Goal: Information Seeking & Learning: Learn about a topic

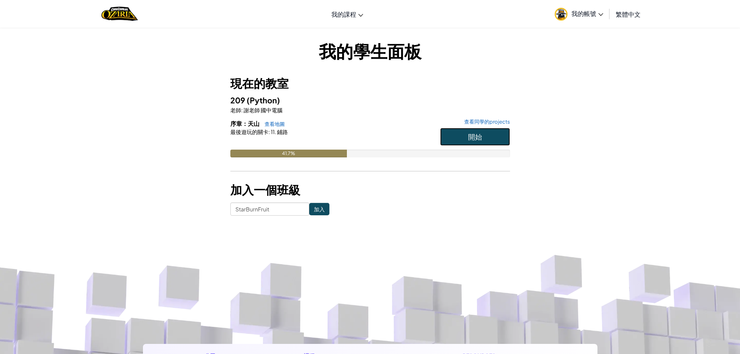
click at [469, 131] on button "開始" at bounding box center [475, 137] width 70 height 18
click at [447, 139] on button "開始" at bounding box center [475, 137] width 70 height 18
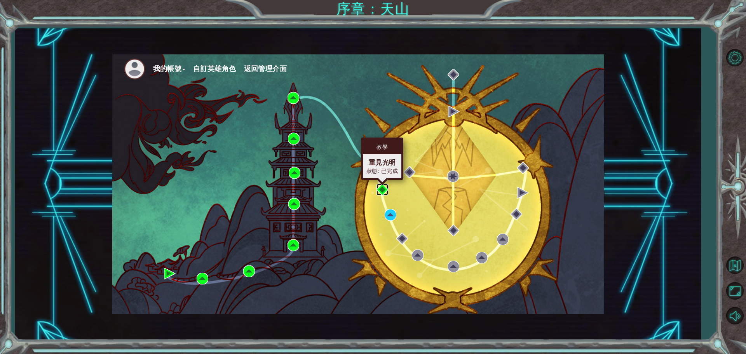
click at [382, 189] on img at bounding box center [383, 190] width 12 height 12
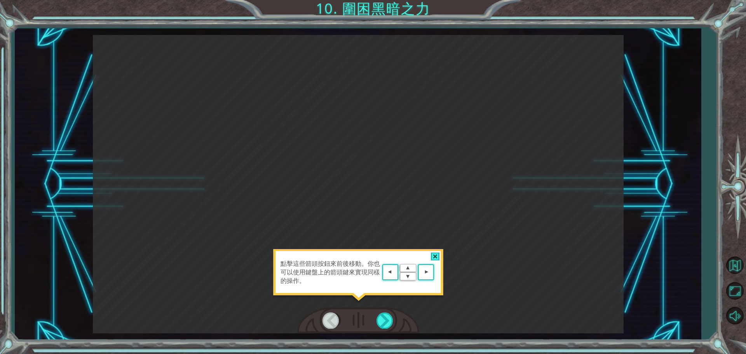
click at [436, 272] on area at bounding box center [436, 272] width 0 height 0
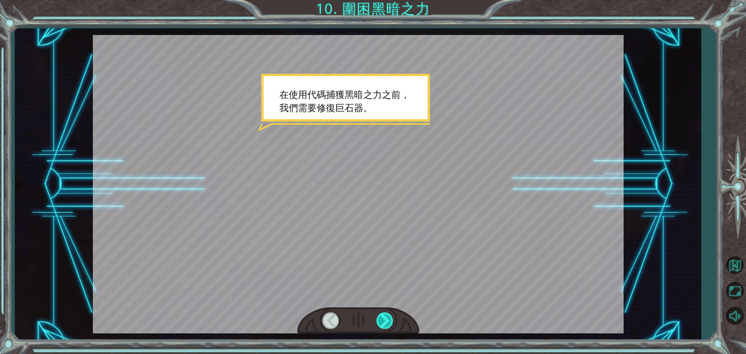
click at [387, 320] on div at bounding box center [385, 320] width 17 height 16
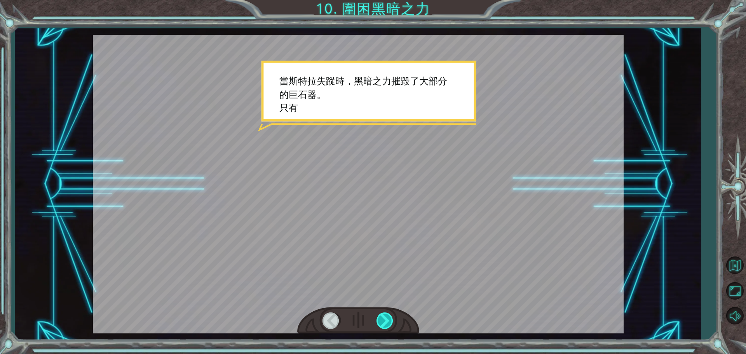
click at [387, 320] on div at bounding box center [385, 320] width 17 height 16
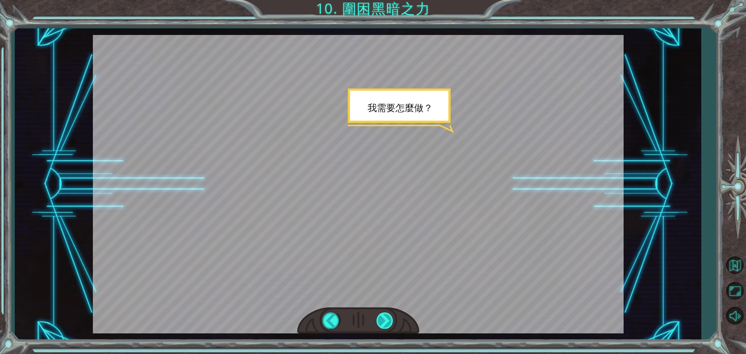
click at [387, 320] on div at bounding box center [385, 320] width 17 height 16
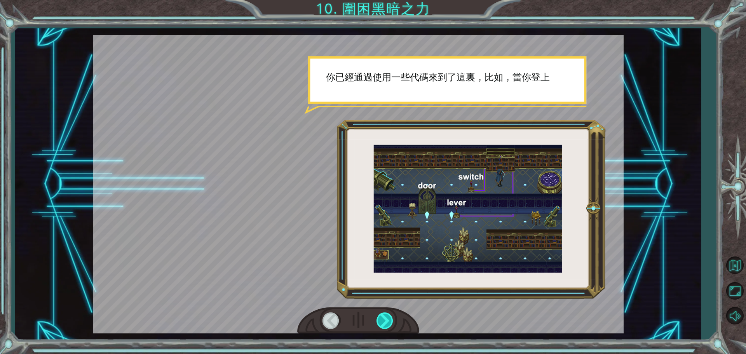
click at [387, 320] on div at bounding box center [385, 320] width 17 height 16
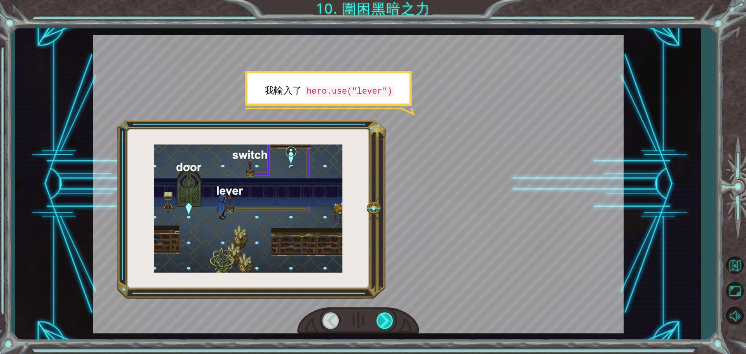
click at [387, 320] on div at bounding box center [385, 320] width 17 height 16
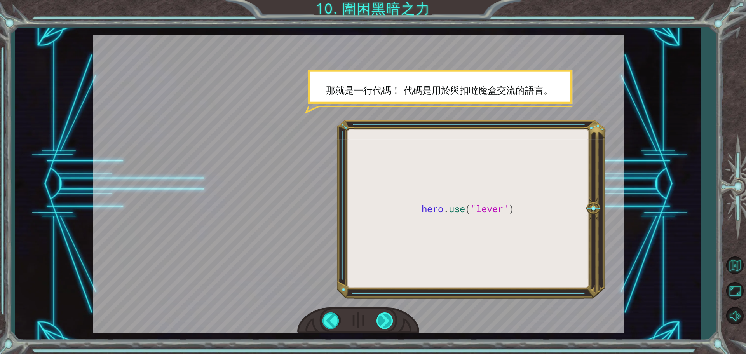
click at [377, 319] on div at bounding box center [385, 320] width 17 height 16
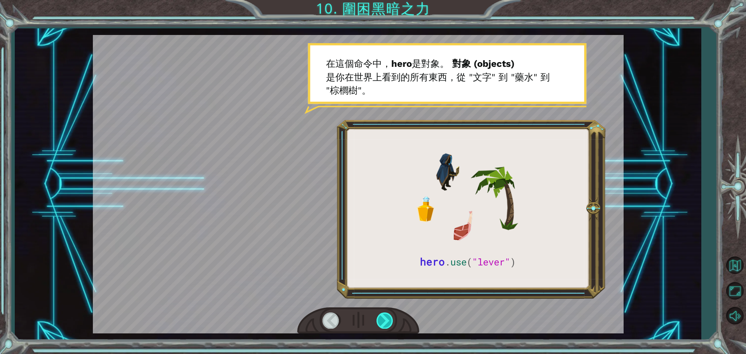
click at [377, 319] on div at bounding box center [385, 320] width 17 height 16
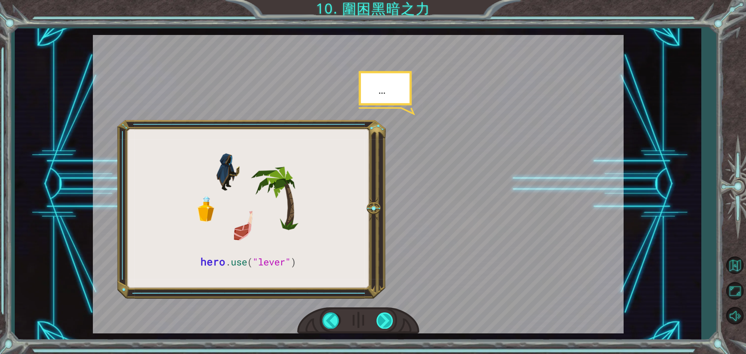
click at [377, 319] on div at bounding box center [385, 320] width 17 height 16
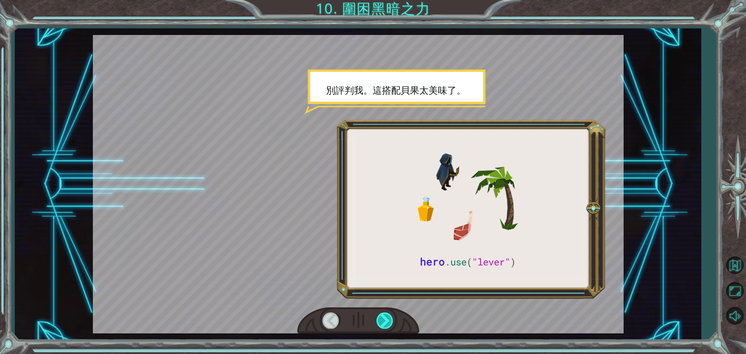
click at [377, 319] on div at bounding box center [385, 320] width 17 height 16
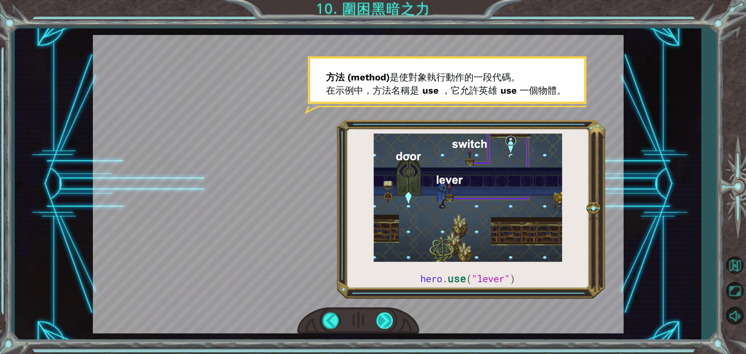
click at [377, 319] on div at bounding box center [385, 320] width 17 height 16
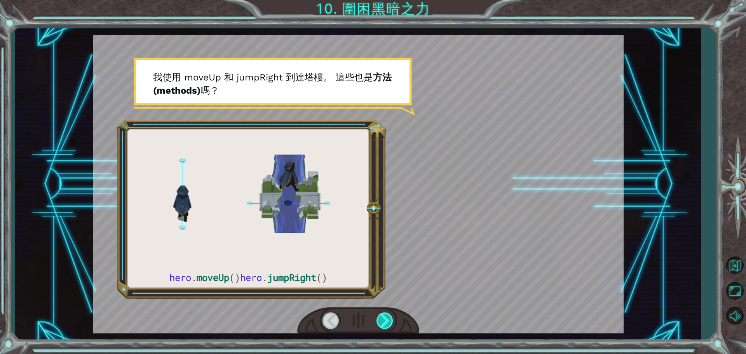
click at [377, 319] on div at bounding box center [385, 320] width 17 height 16
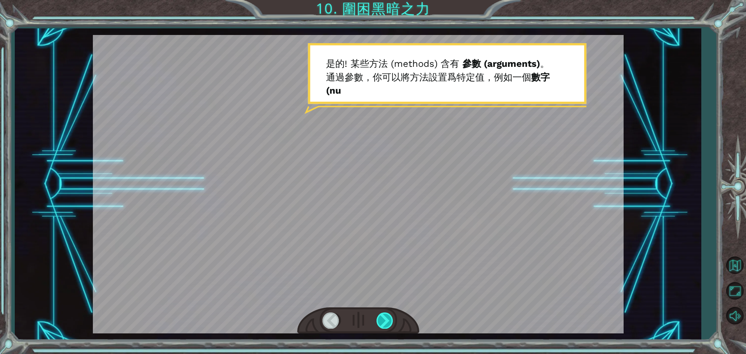
click at [388, 320] on div at bounding box center [385, 320] width 17 height 16
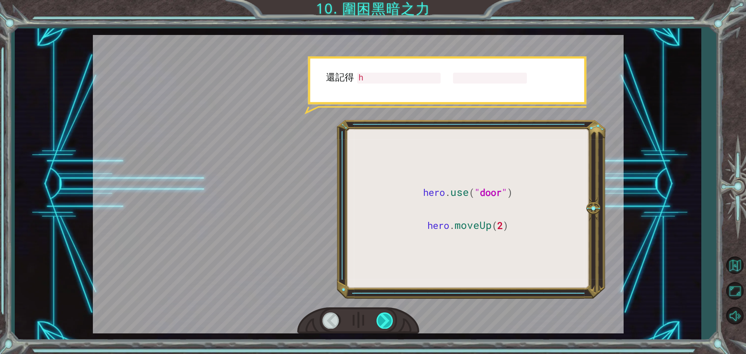
click at [388, 320] on div at bounding box center [385, 320] width 17 height 16
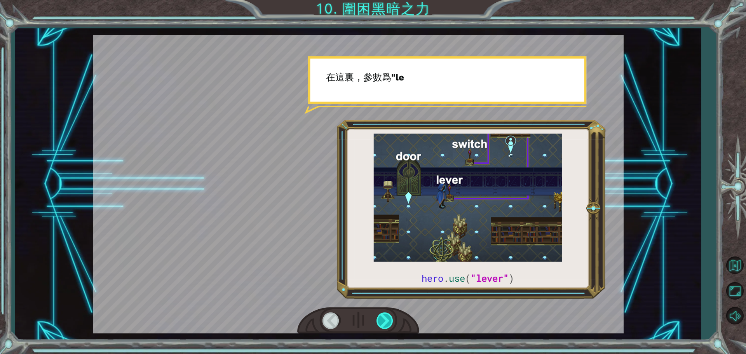
click at [388, 320] on div at bounding box center [385, 320] width 17 height 16
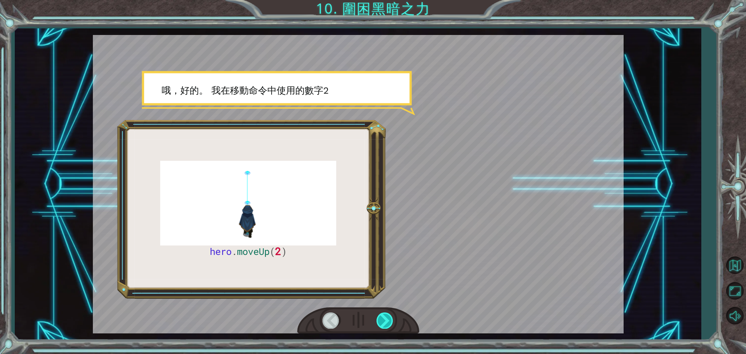
click at [388, 320] on div at bounding box center [385, 320] width 17 height 16
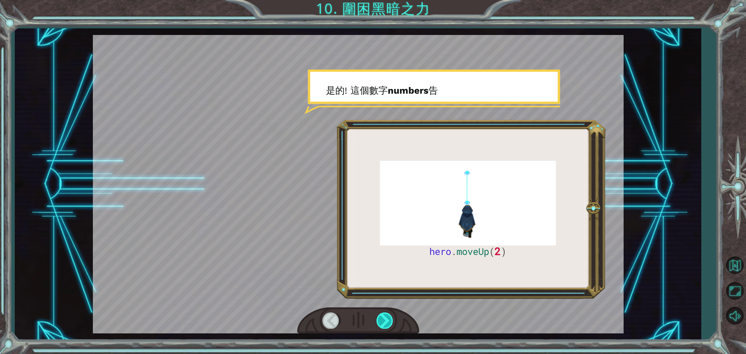
click at [388, 320] on div at bounding box center [385, 320] width 17 height 16
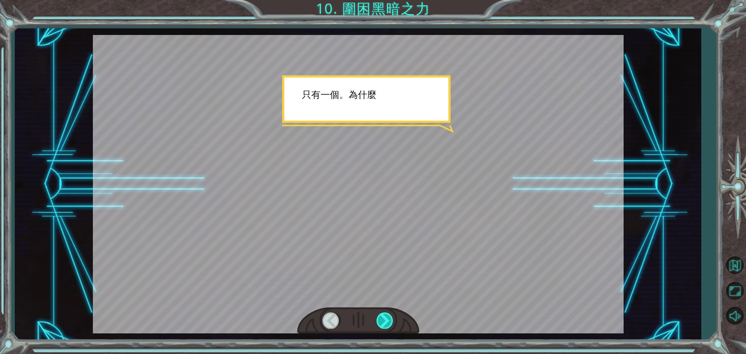
click at [388, 320] on div at bounding box center [385, 320] width 17 height 16
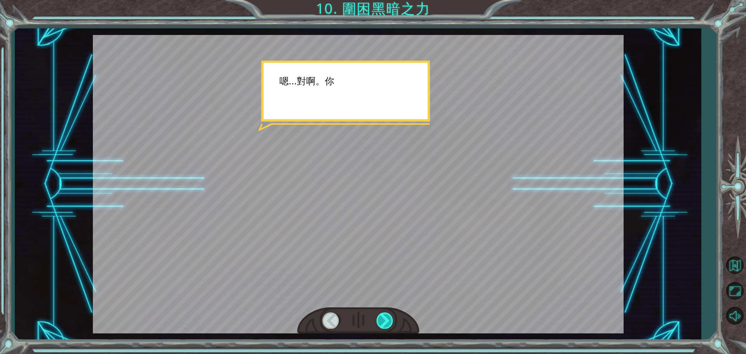
click at [388, 320] on div at bounding box center [385, 320] width 17 height 16
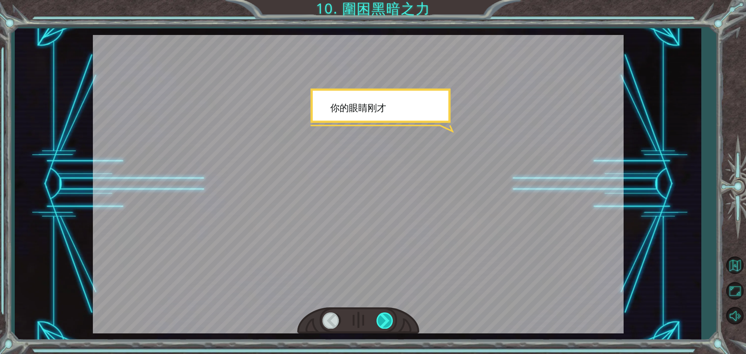
click at [388, 320] on div at bounding box center [385, 320] width 17 height 16
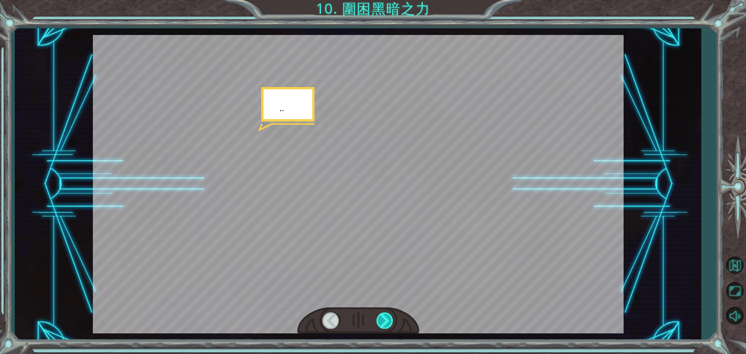
click at [388, 320] on div at bounding box center [385, 320] width 17 height 16
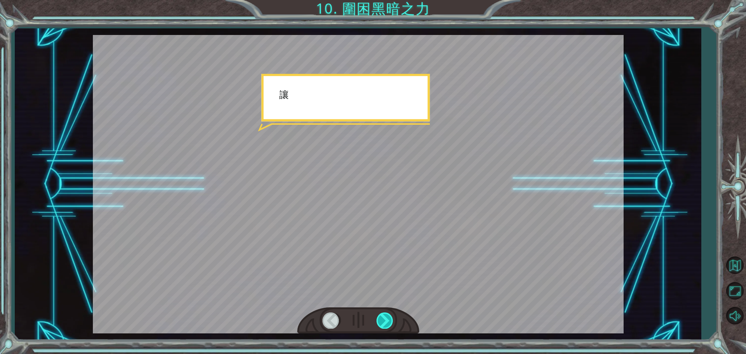
click at [388, 320] on div at bounding box center [385, 320] width 17 height 16
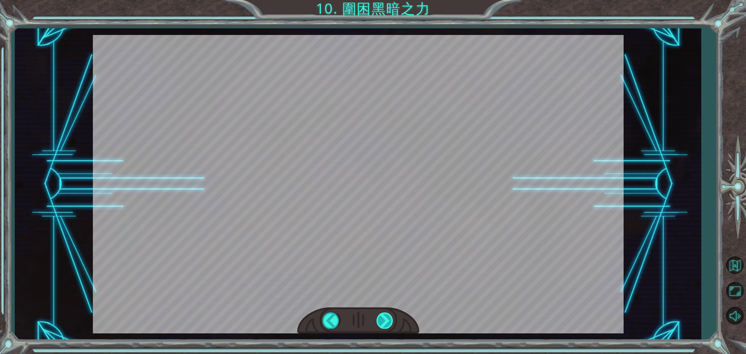
click at [388, 320] on div at bounding box center [385, 320] width 17 height 16
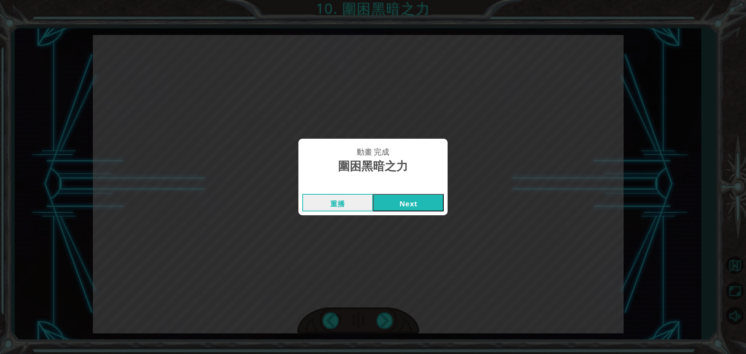
click at [423, 206] on button "Next" at bounding box center [408, 202] width 71 height 17
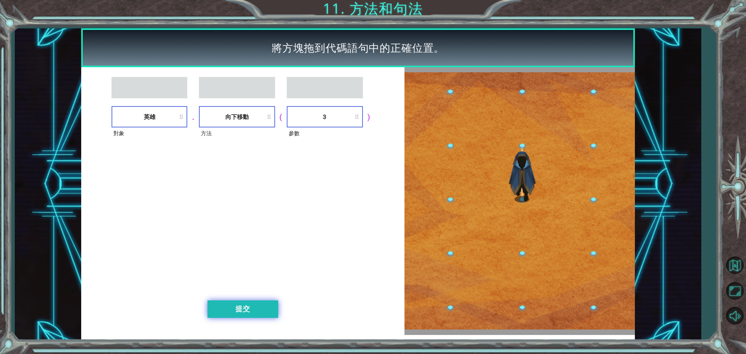
click at [245, 310] on button "提交" at bounding box center [243, 308] width 71 height 17
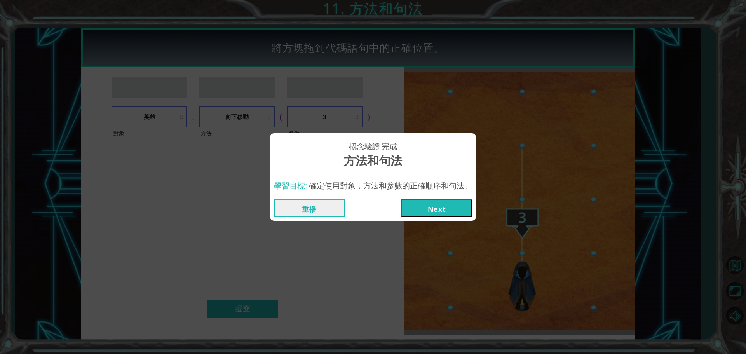
click at [445, 213] on button "Next" at bounding box center [436, 207] width 71 height 17
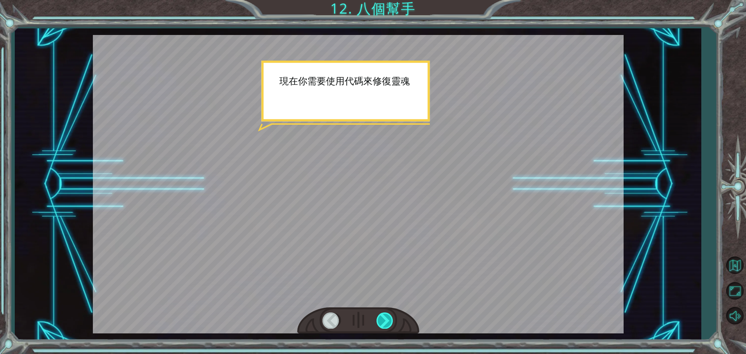
click at [390, 321] on div at bounding box center [385, 320] width 17 height 16
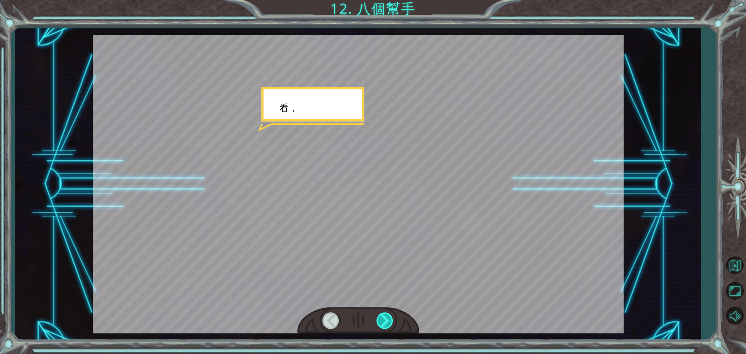
click at [390, 321] on div at bounding box center [385, 320] width 17 height 16
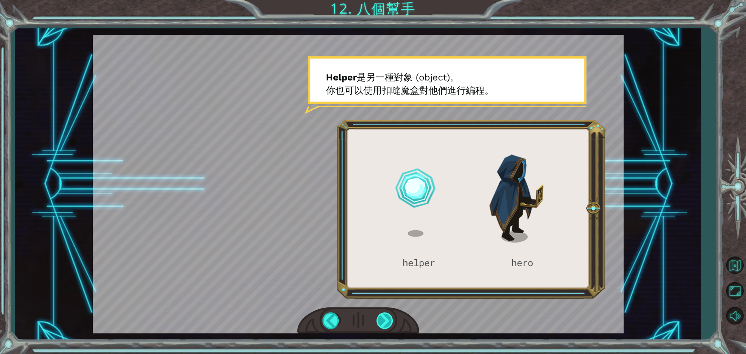
click at [390, 321] on div at bounding box center [385, 320] width 17 height 16
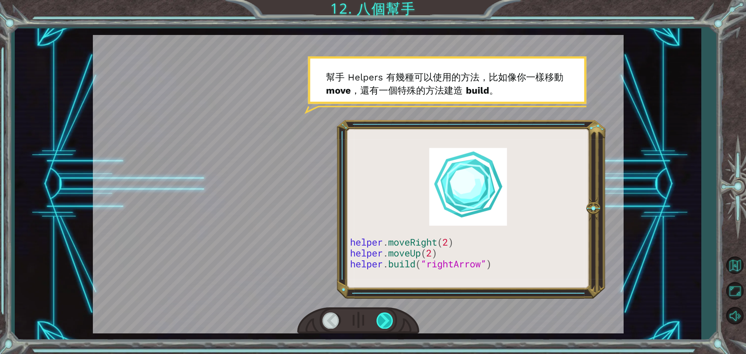
click at [390, 321] on div at bounding box center [385, 320] width 17 height 16
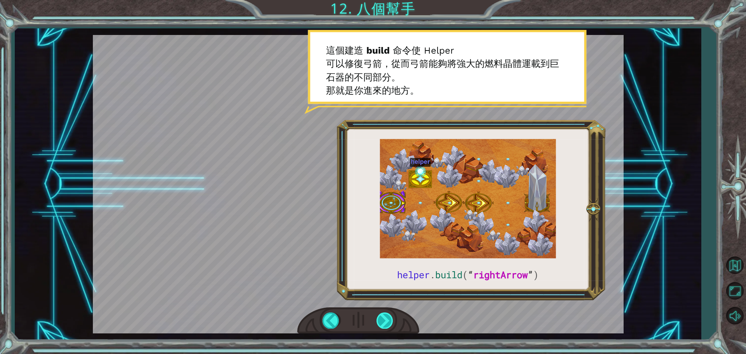
click at [390, 321] on div at bounding box center [385, 320] width 17 height 16
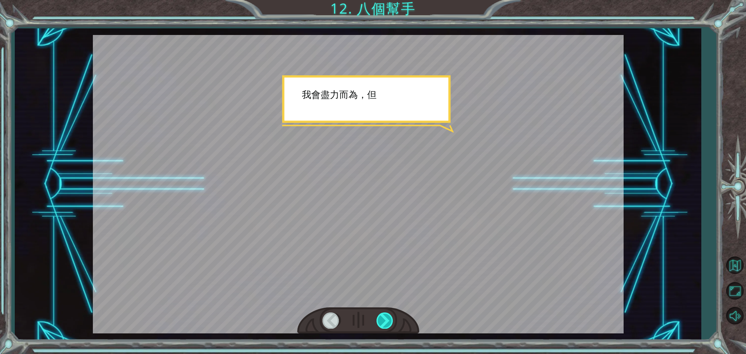
click at [390, 321] on div at bounding box center [385, 320] width 17 height 16
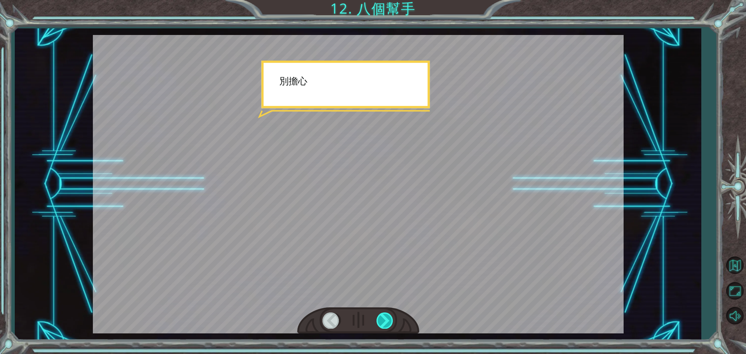
click at [390, 321] on div at bounding box center [385, 320] width 17 height 16
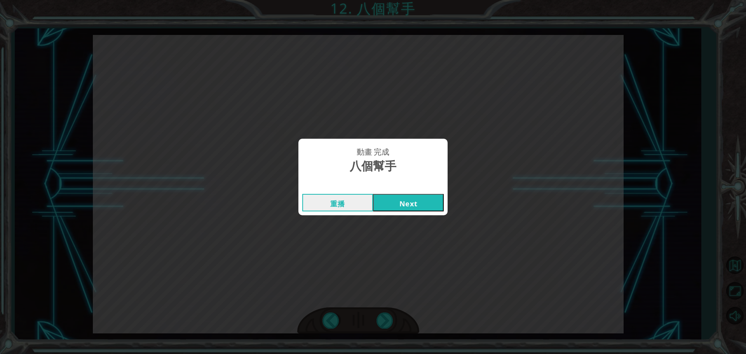
click at [401, 206] on button "Next" at bounding box center [408, 202] width 71 height 17
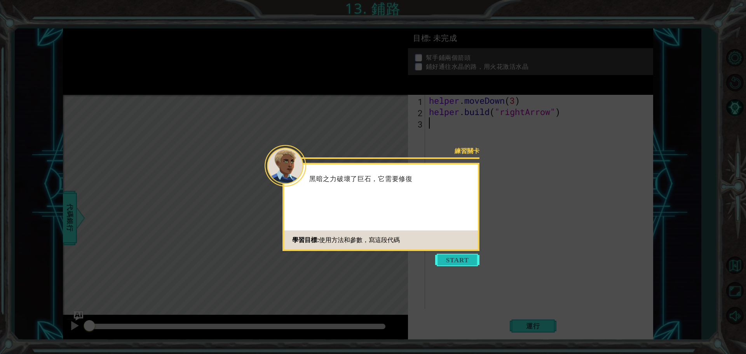
click at [450, 256] on button "Start" at bounding box center [457, 260] width 44 height 12
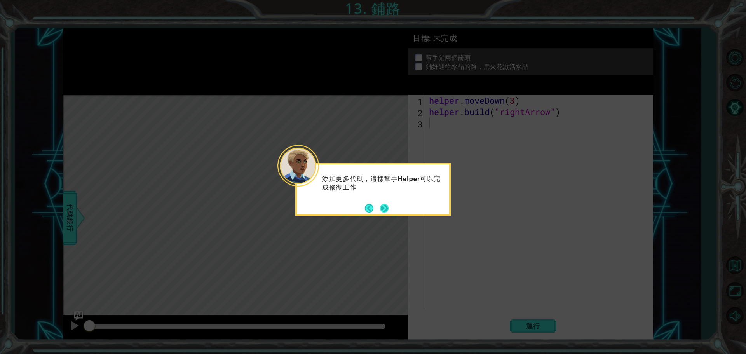
click at [383, 208] on button "Next" at bounding box center [384, 208] width 13 height 13
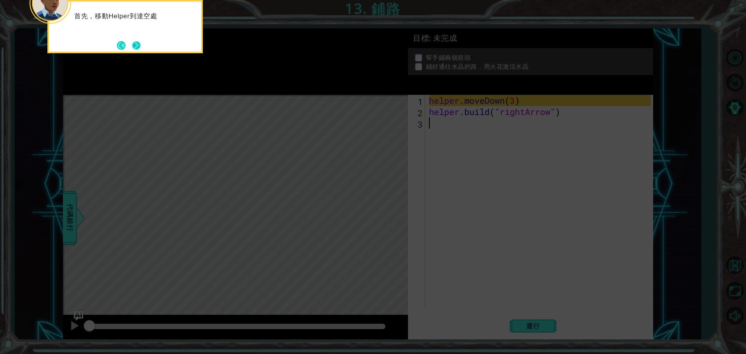
click at [138, 49] on button "Next" at bounding box center [136, 45] width 9 height 9
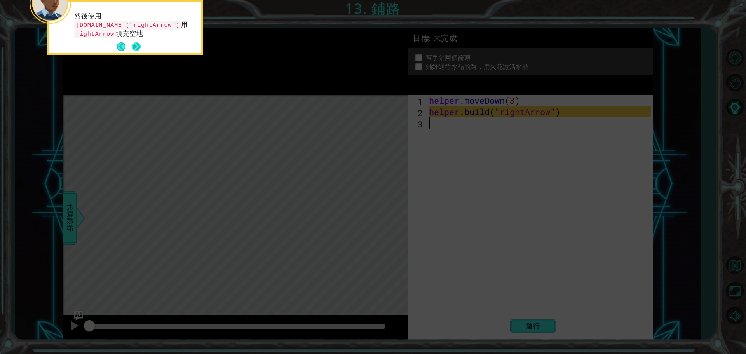
click at [140, 46] on button "Next" at bounding box center [136, 47] width 14 height 14
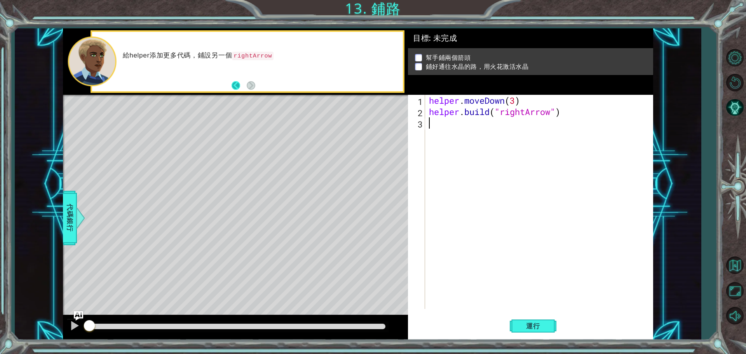
click at [238, 87] on button "Back" at bounding box center [239, 85] width 15 height 9
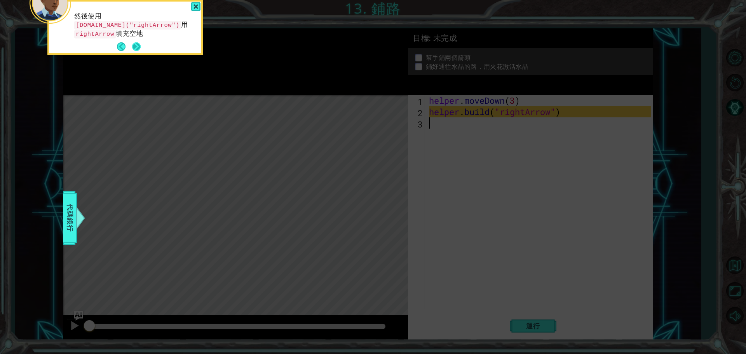
click at [136, 47] on button "Next" at bounding box center [136, 47] width 10 height 10
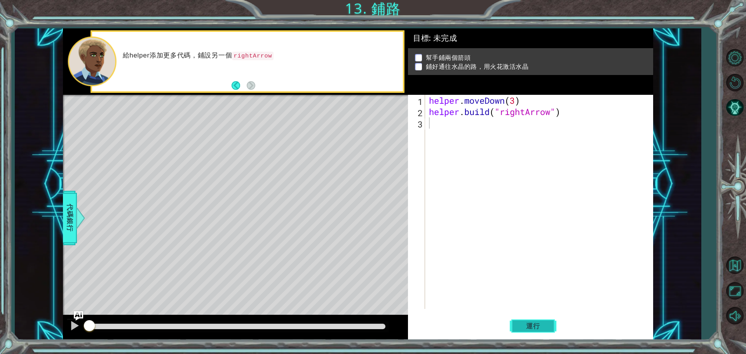
click at [550, 327] on button "運行" at bounding box center [533, 326] width 47 height 24
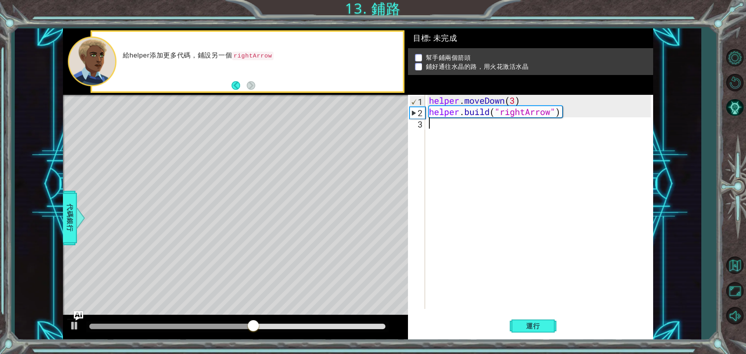
click at [472, 136] on div "helper . moveDown ( 3 ) helper . build ( "rightArrow" )" at bounding box center [541, 213] width 227 height 237
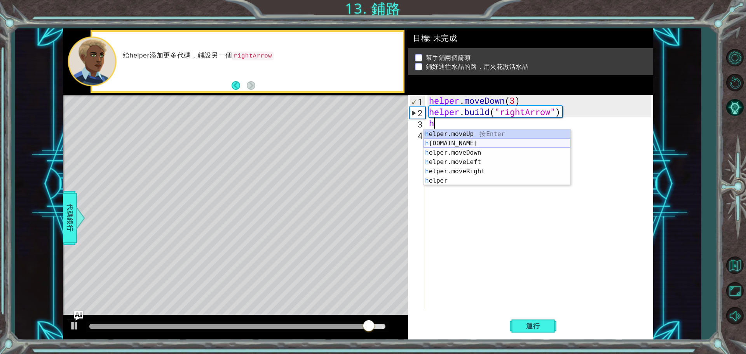
click at [486, 146] on div "h elper.moveUp 按 Enter h [DOMAIN_NAME] 按 Enter h elper.moveDown 按 Enter h elper…" at bounding box center [497, 166] width 147 height 75
type textarea "[DOMAIN_NAME]("rightArrow")"
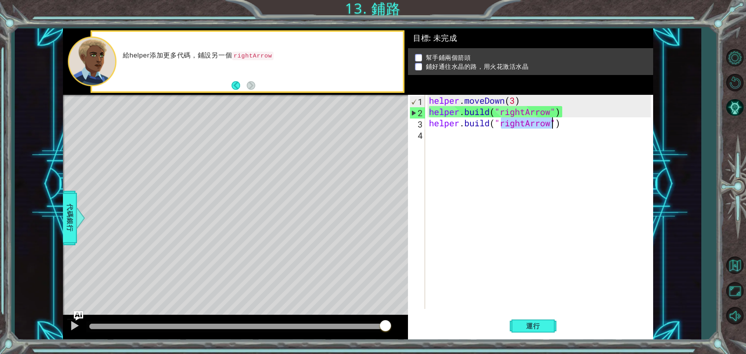
click at [590, 118] on div "helper . moveDown ( 3 ) helper . build ( "rightArrow" ) helper . build ( "right…" at bounding box center [541, 213] width 227 height 237
click at [581, 110] on div "helper . moveDown ( 3 ) helper . build ( "rightArrow" ) helper . build ( "right…" at bounding box center [541, 213] width 227 height 237
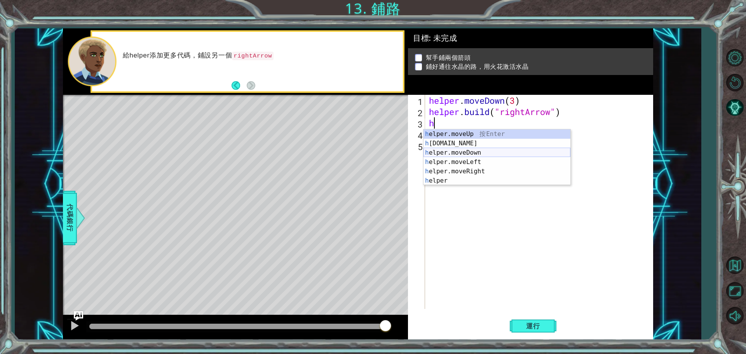
click at [494, 155] on div "h elper.moveUp 按 Enter h [DOMAIN_NAME] 按 Enter h elper.moveDown 按 Enter h elper…" at bounding box center [497, 166] width 147 height 75
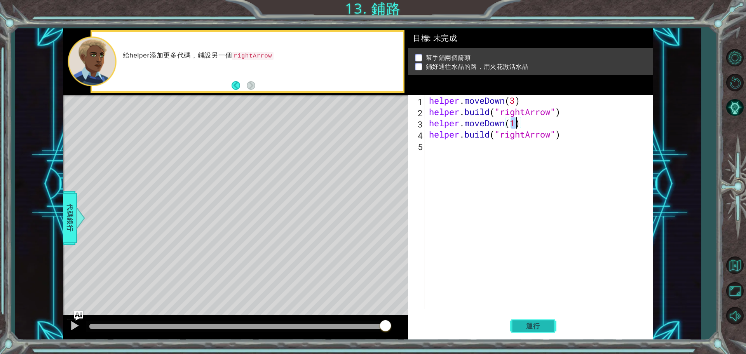
click at [532, 322] on span "運行" at bounding box center [533, 326] width 30 height 8
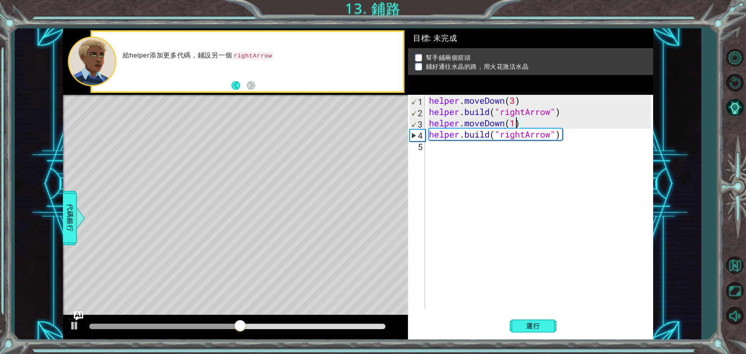
click at [582, 136] on div "helper . moveDown ( 3 ) helper . build ( "rightArrow" ) helper . moveDown ( 1 )…" at bounding box center [541, 213] width 227 height 237
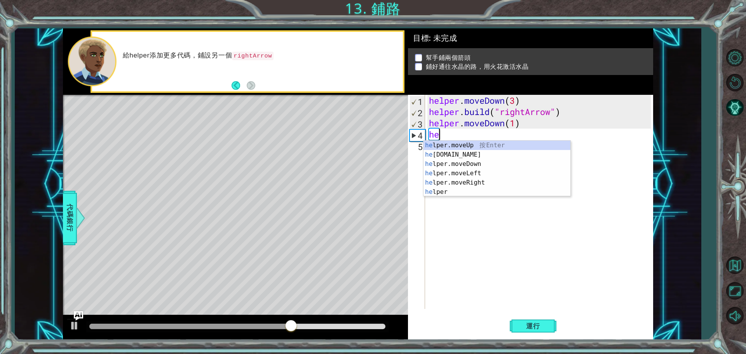
type textarea "h"
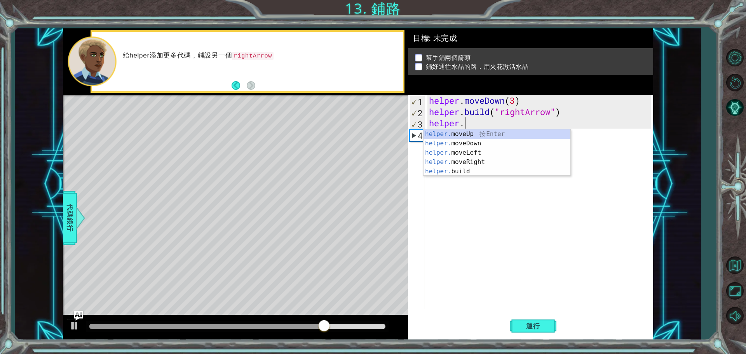
type textarea "h"
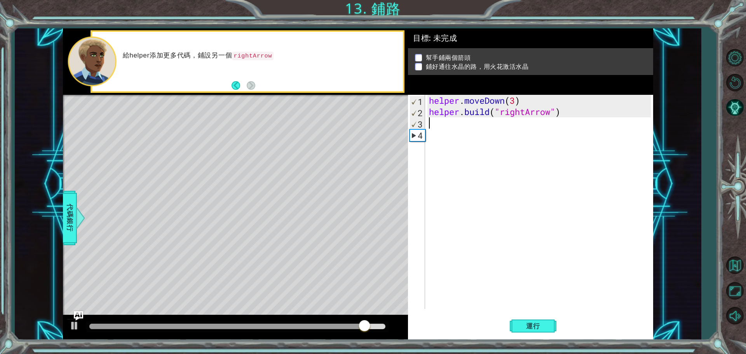
click at [516, 101] on div "helper . moveDown ( 3 ) helper . build ( "rightArrow" )" at bounding box center [541, 213] width 227 height 237
type textarea "helper.moveDown(1)"
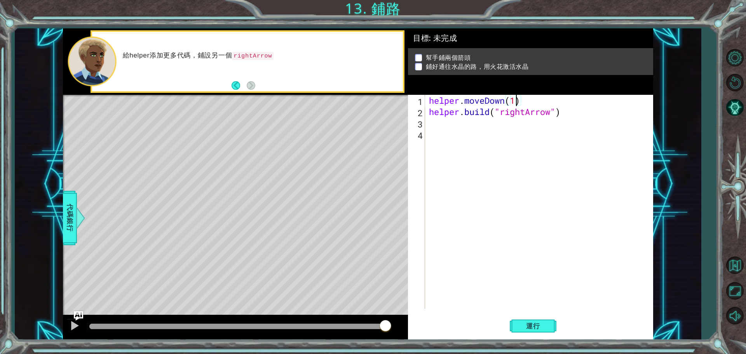
scroll to position [0, 3]
click at [491, 127] on div "helper . moveDown ( 1 ) helper . build ( "rightArrow" )" at bounding box center [541, 213] width 227 height 237
click at [73, 227] on span "代碼銀行" at bounding box center [70, 217] width 12 height 47
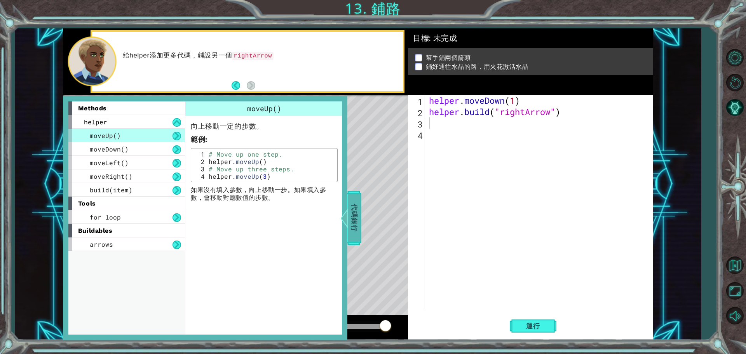
click at [350, 213] on span "代碼銀行" at bounding box center [354, 217] width 12 height 47
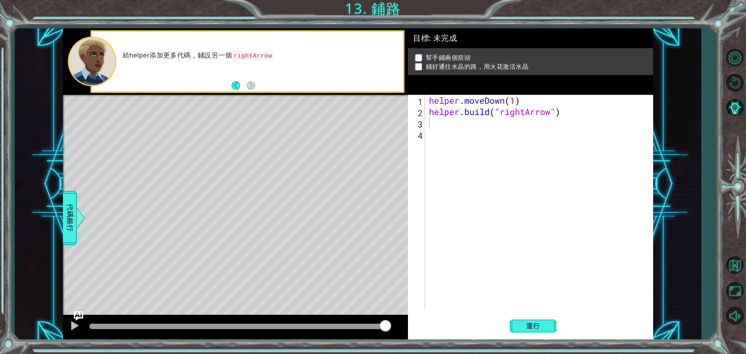
drag, startPoint x: 159, startPoint y: 180, endPoint x: 175, endPoint y: 173, distance: 16.9
click at [175, 173] on div "Level Map" at bounding box center [242, 209] width 359 height 229
click at [77, 324] on div at bounding box center [75, 326] width 10 height 10
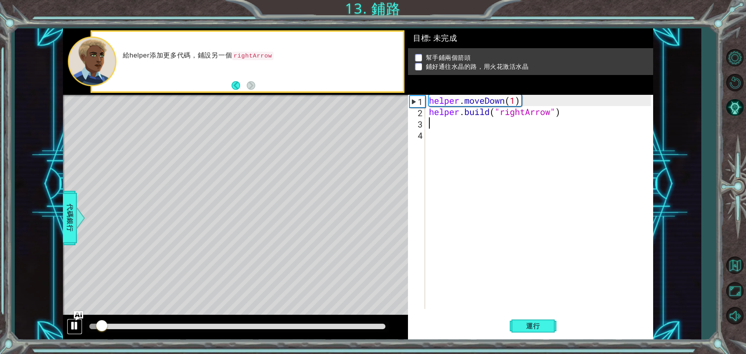
click at [77, 324] on div at bounding box center [75, 326] width 10 height 10
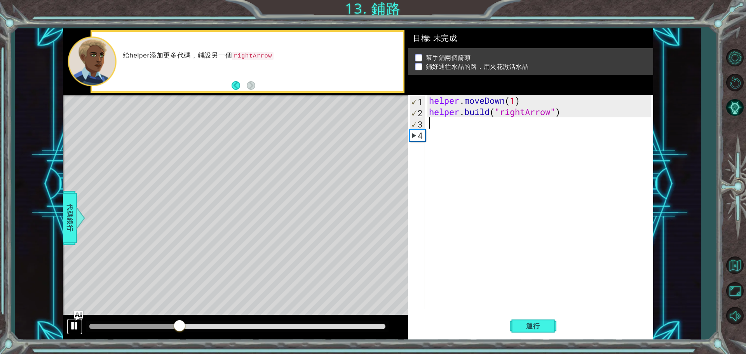
click at [77, 324] on div at bounding box center [75, 326] width 10 height 10
type textarea "h"
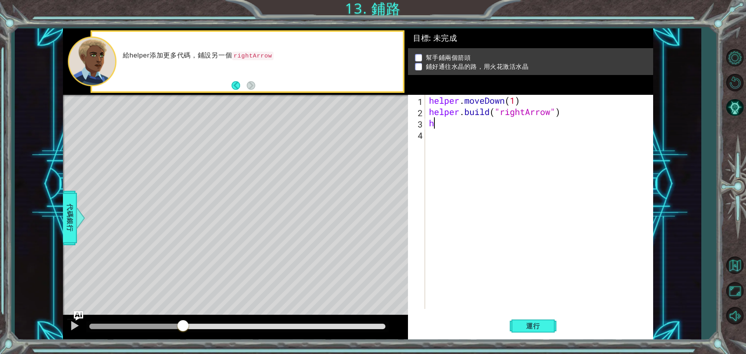
click at [450, 124] on div "helper . moveDown ( 1 ) helper . build ( "rightArrow" ) h" at bounding box center [541, 213] width 227 height 237
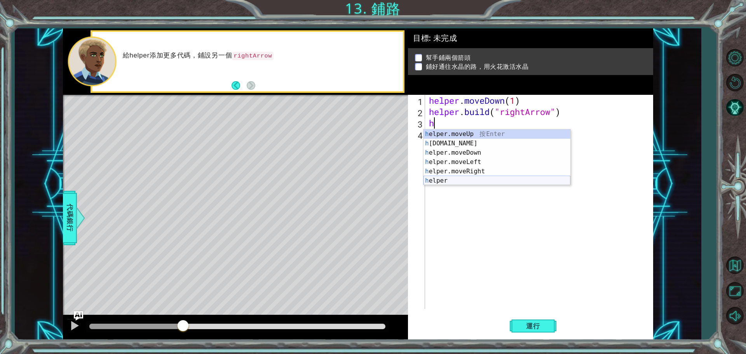
click at [465, 180] on div "h elper.moveUp 按 Enter h [DOMAIN_NAME] 按 Enter h elper.moveDown 按 Enter h elper…" at bounding box center [497, 166] width 147 height 75
type textarea "h"
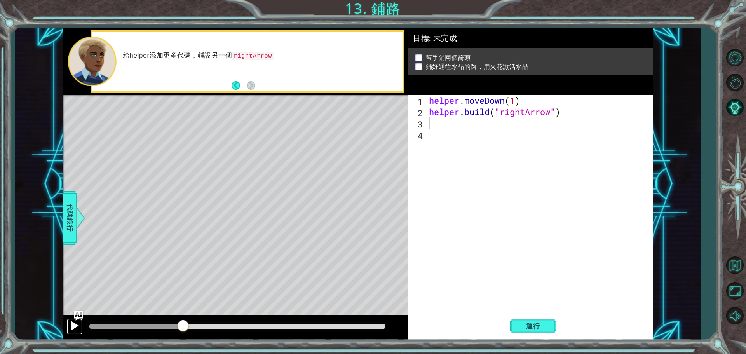
click at [78, 326] on div at bounding box center [75, 326] width 10 height 10
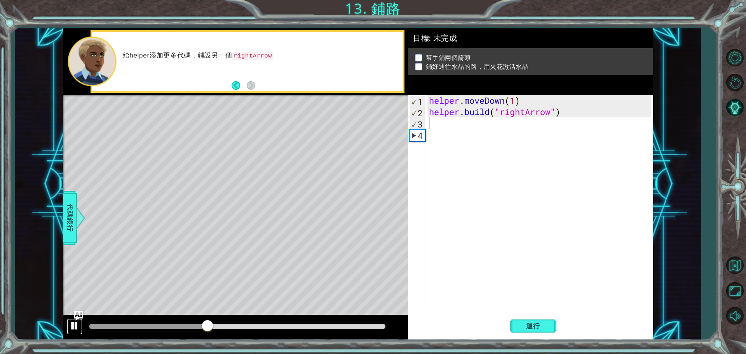
click at [77, 326] on div at bounding box center [75, 326] width 10 height 10
drag, startPoint x: 140, startPoint y: 184, endPoint x: 166, endPoint y: 184, distance: 26.0
click at [166, 184] on div "Level Map" at bounding box center [242, 209] width 359 height 229
click at [150, 189] on div "Level Map" at bounding box center [242, 209] width 359 height 229
click at [234, 88] on button "Back" at bounding box center [239, 85] width 15 height 9
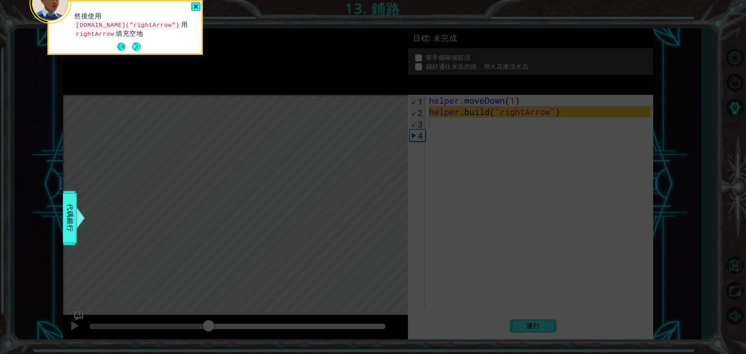
click at [120, 45] on button "Back" at bounding box center [124, 46] width 15 height 9
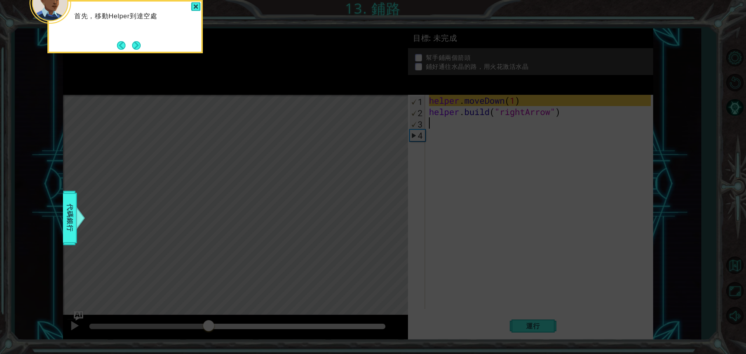
click at [120, 45] on button "Back" at bounding box center [124, 45] width 15 height 9
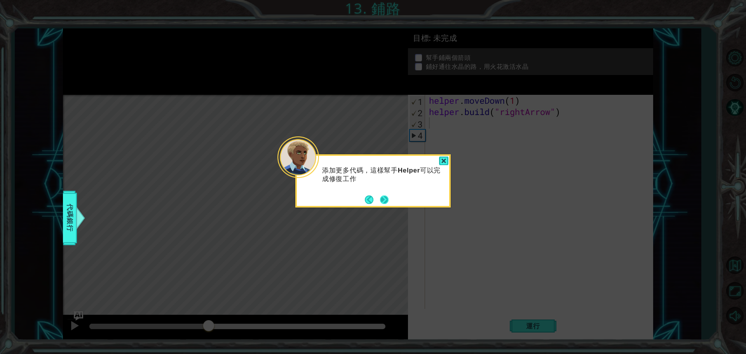
click at [386, 194] on button "Next" at bounding box center [384, 199] width 11 height 11
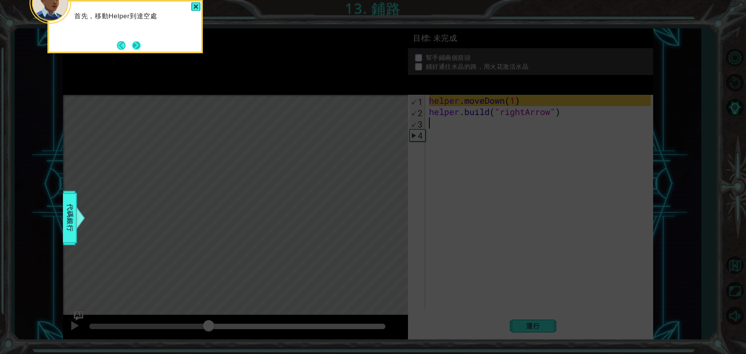
click at [141, 42] on button "Next" at bounding box center [136, 45] width 9 height 9
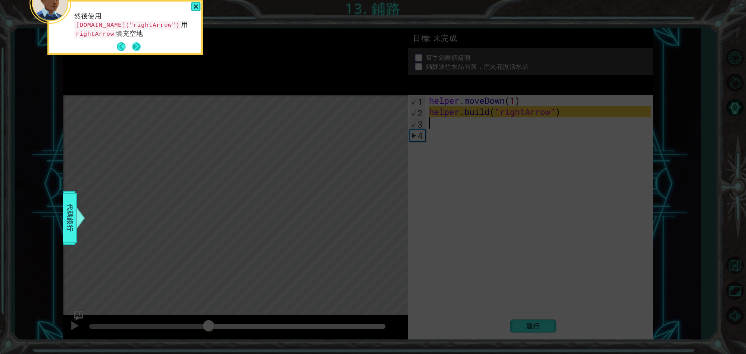
click at [136, 46] on button "Next" at bounding box center [136, 46] width 13 height 13
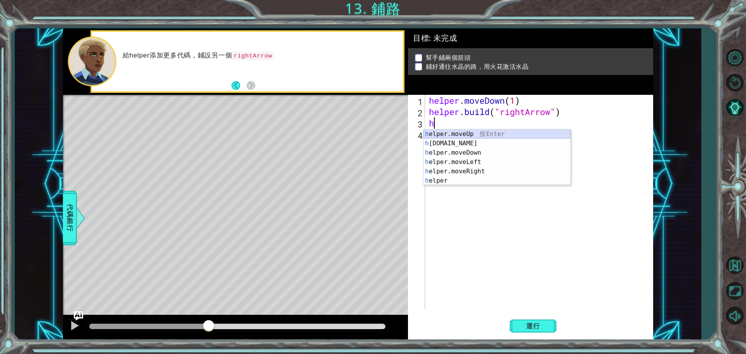
click at [479, 134] on div "h elper.moveUp 按 Enter h [DOMAIN_NAME] 按 Enter h elper.moveDown 按 Enter h elper…" at bounding box center [497, 166] width 147 height 75
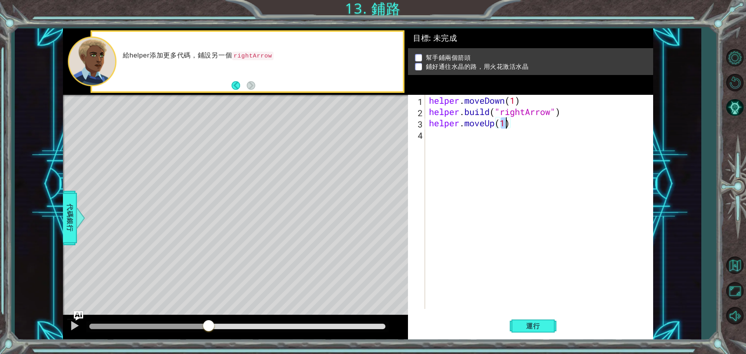
type textarea "helper.moveUp(2)"
click at [494, 138] on div "helper . moveDown ( 1 ) helper . build ( "rightArrow" ) helper . moveUp ( 2 )" at bounding box center [541, 213] width 227 height 237
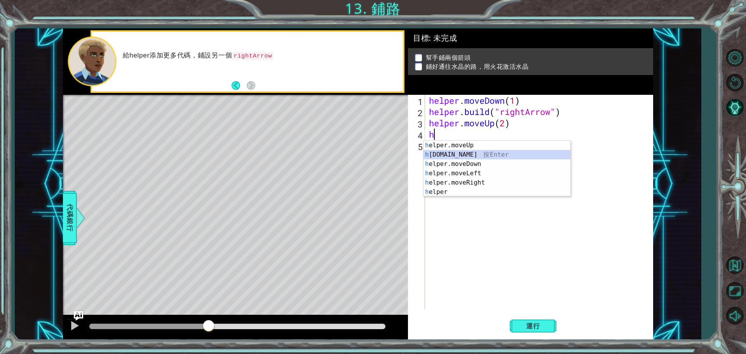
click at [496, 155] on div "h elper.moveUp 按 Enter h [DOMAIN_NAME] 按 Enter h elper.moveDown 按 Enter h elper…" at bounding box center [497, 178] width 147 height 75
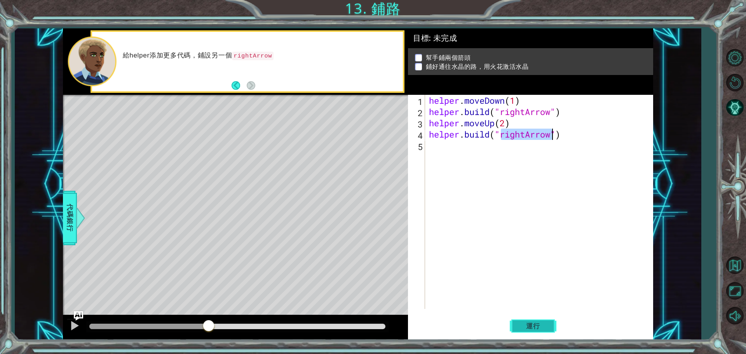
click at [546, 331] on button "運行" at bounding box center [533, 326] width 47 height 24
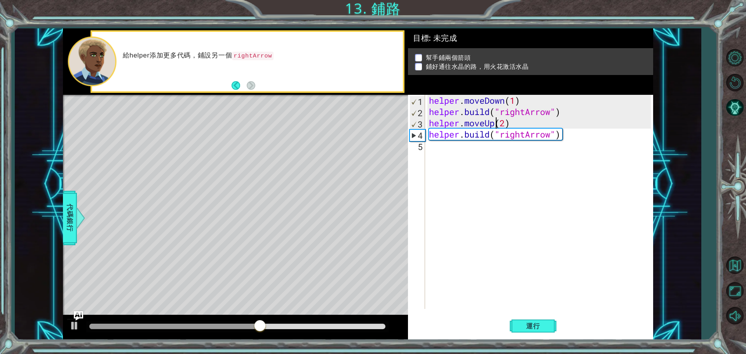
click at [496, 122] on div "helper . moveDown ( 1 ) helper . build ( "rightArrow" ) helper . moveUp ( 2 ) h…" at bounding box center [541, 213] width 227 height 237
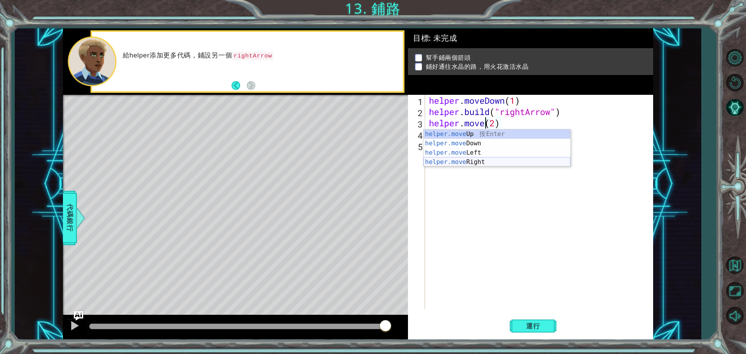
click at [502, 160] on div "helper.move Up 按 Enter helper.move Down 按 Enter helper.move Left 按 Enter helper…" at bounding box center [497, 157] width 147 height 56
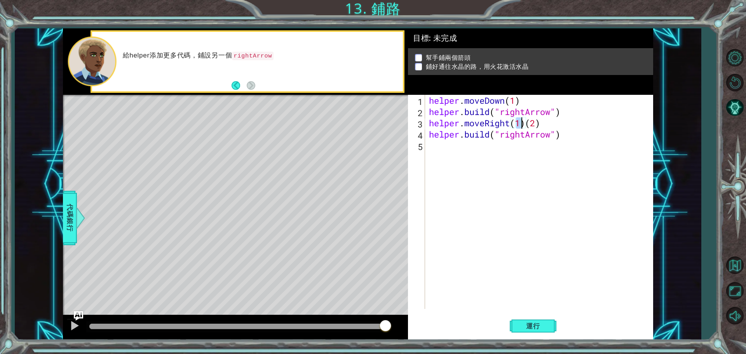
click at [547, 121] on div "helper . moveDown ( 1 ) helper . build ( "rightArrow" ) helper . moveRight ( 1 …" at bounding box center [541, 213] width 227 height 237
click at [520, 127] on div "helper . moveDown ( 1 ) helper . build ( "rightArrow" ) helper . moveRight ( 1 …" at bounding box center [541, 213] width 227 height 237
type textarea "helper.moveRight(3)"
click at [538, 325] on span "運行" at bounding box center [533, 326] width 30 height 8
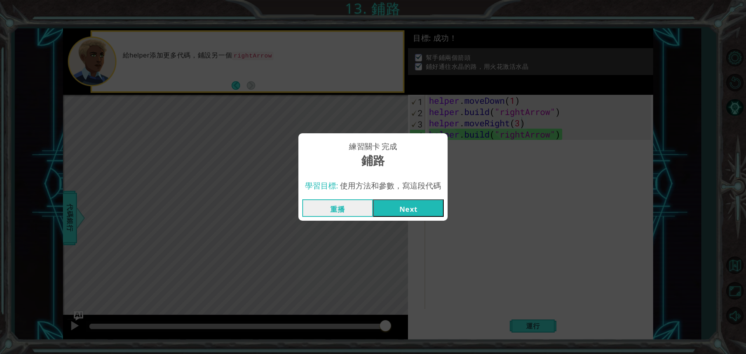
click at [426, 208] on button "Next" at bounding box center [408, 207] width 71 height 17
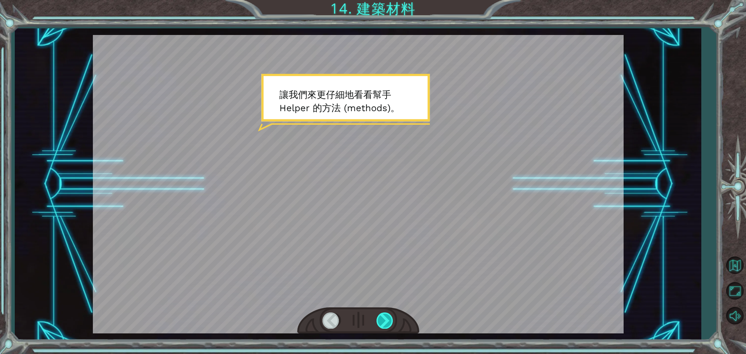
click at [384, 319] on div at bounding box center [385, 320] width 17 height 16
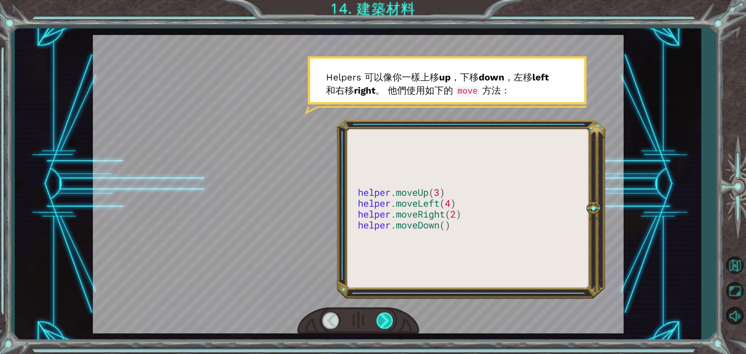
click at [384, 319] on div at bounding box center [385, 320] width 17 height 16
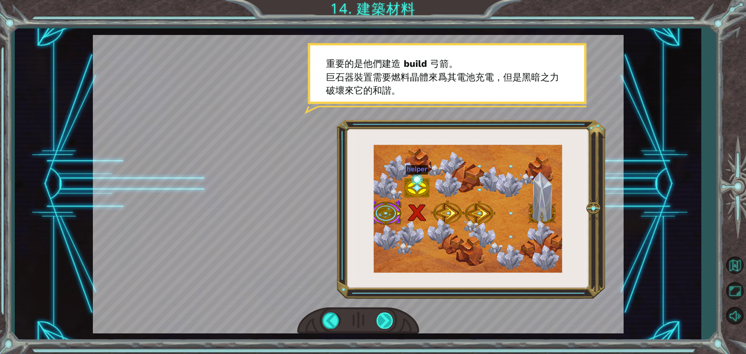
click at [384, 319] on div at bounding box center [385, 320] width 17 height 16
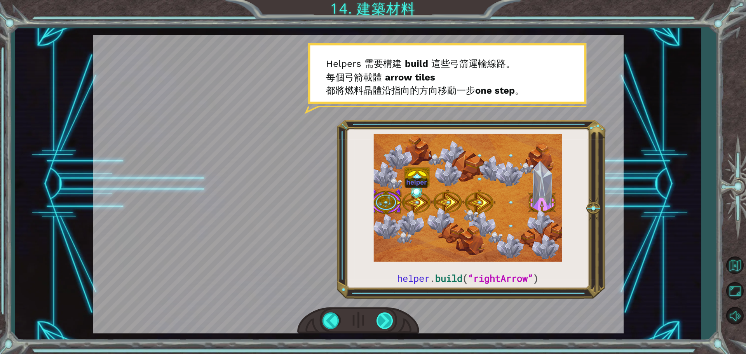
click at [384, 319] on div at bounding box center [385, 320] width 17 height 16
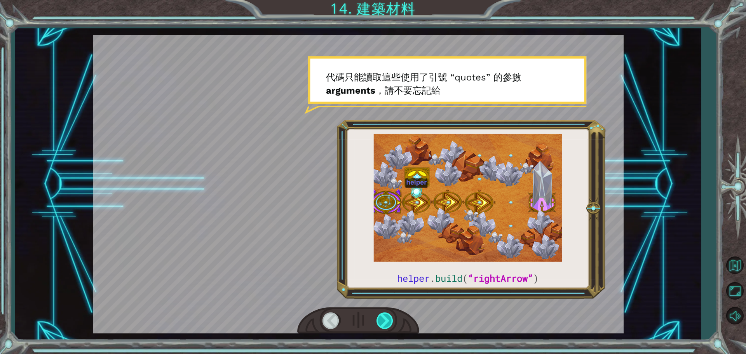
click at [384, 319] on div at bounding box center [385, 320] width 17 height 16
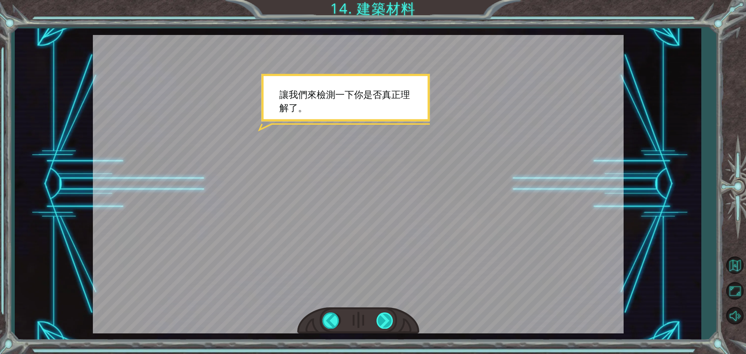
click at [384, 319] on div at bounding box center [385, 320] width 17 height 16
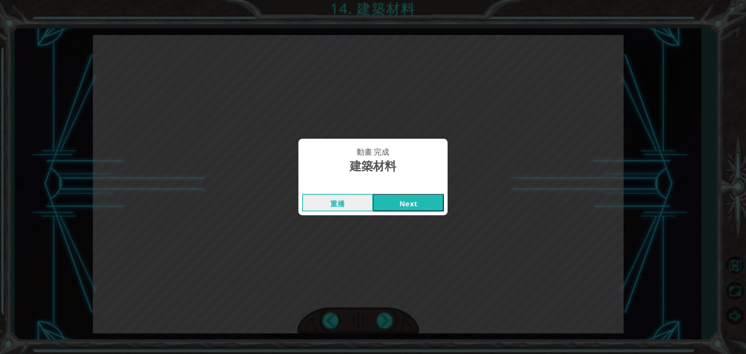
click at [397, 193] on div "重播 Next" at bounding box center [372, 202] width 149 height 25
click at [397, 202] on button "Next" at bounding box center [408, 202] width 71 height 17
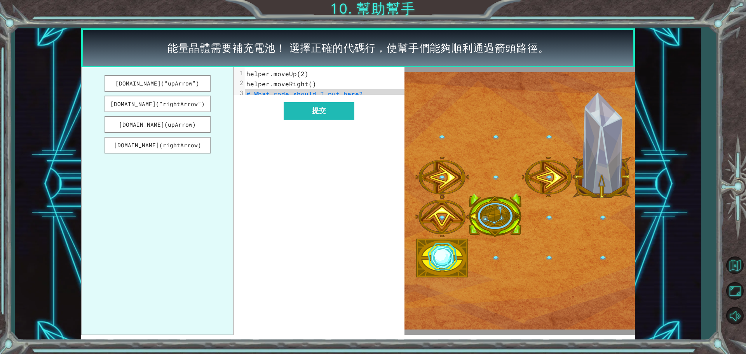
click at [310, 84] on span "helper.moveRight()" at bounding box center [281, 84] width 70 height 8
click at [311, 85] on span "helper.moveRight()" at bounding box center [281, 84] width 70 height 8
click at [183, 104] on button "[DOMAIN_NAME](“rightArrow”)" at bounding box center [158, 104] width 106 height 17
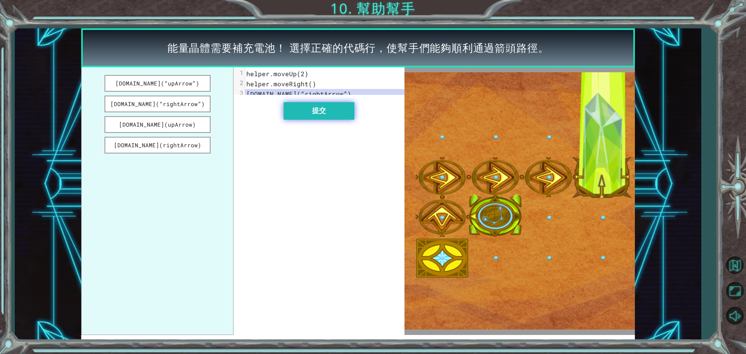
click at [301, 115] on button "提交" at bounding box center [319, 110] width 71 height 17
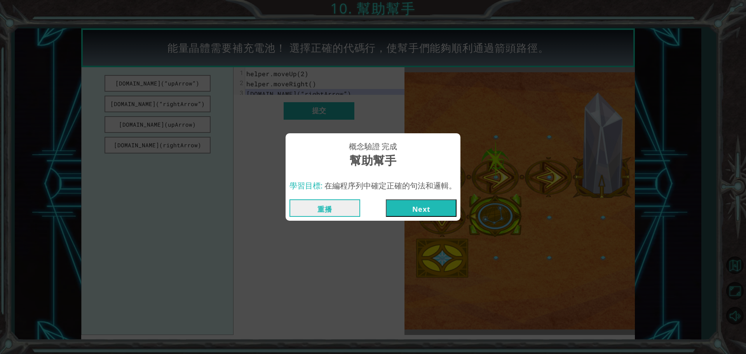
click at [424, 209] on button "Next" at bounding box center [421, 207] width 71 height 17
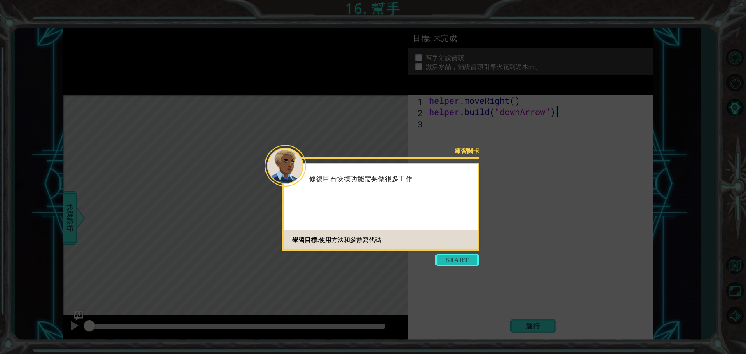
click at [448, 257] on button "Start" at bounding box center [457, 260] width 44 height 12
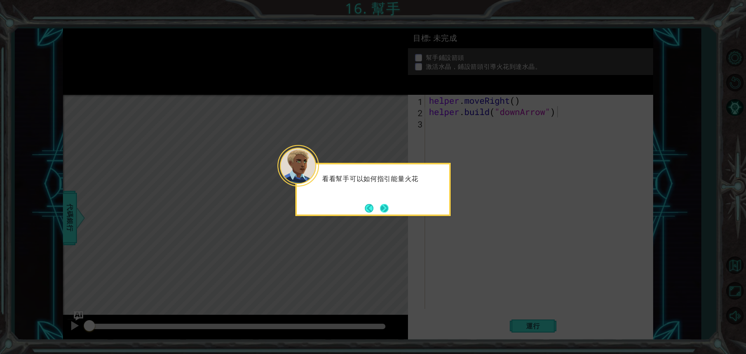
click at [386, 209] on button "Next" at bounding box center [385, 208] width 10 height 10
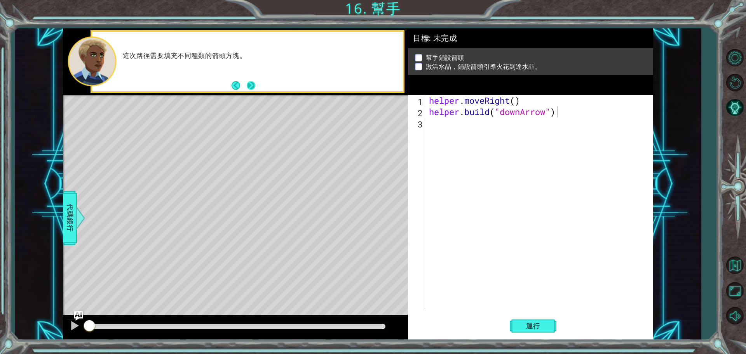
click at [256, 88] on div "這次路徑需要填充不同種類的箭頭方塊。" at bounding box center [247, 61] width 311 height 59
click at [251, 88] on button "Next" at bounding box center [250, 85] width 9 height 9
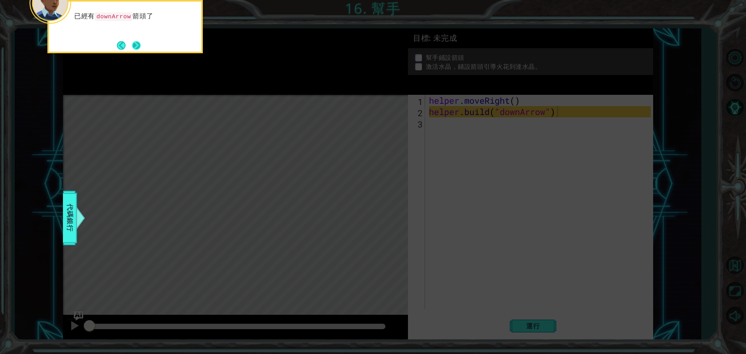
click at [139, 45] on button "Next" at bounding box center [137, 45] width 14 height 14
